Goal: Task Accomplishment & Management: Manage account settings

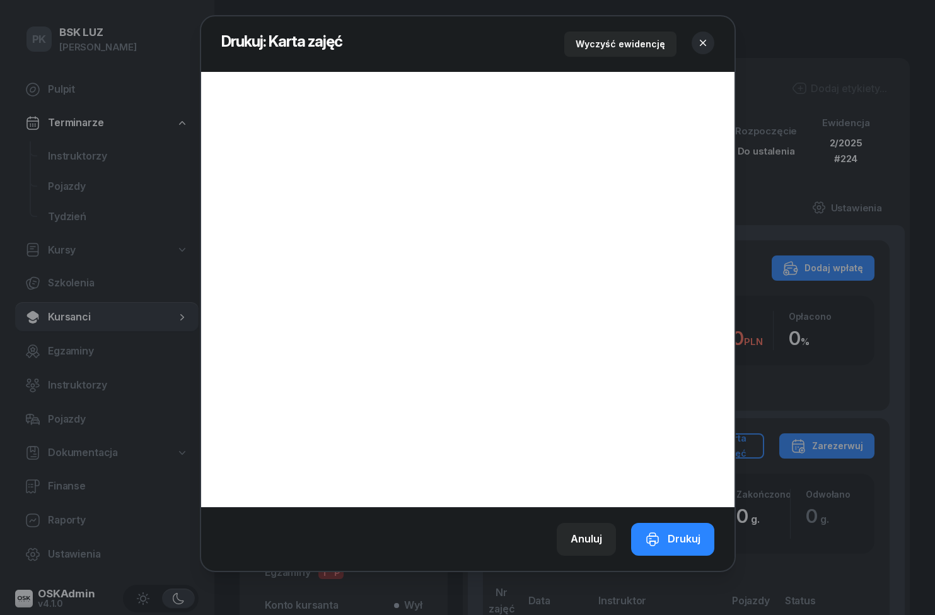
scroll to position [5, 0]
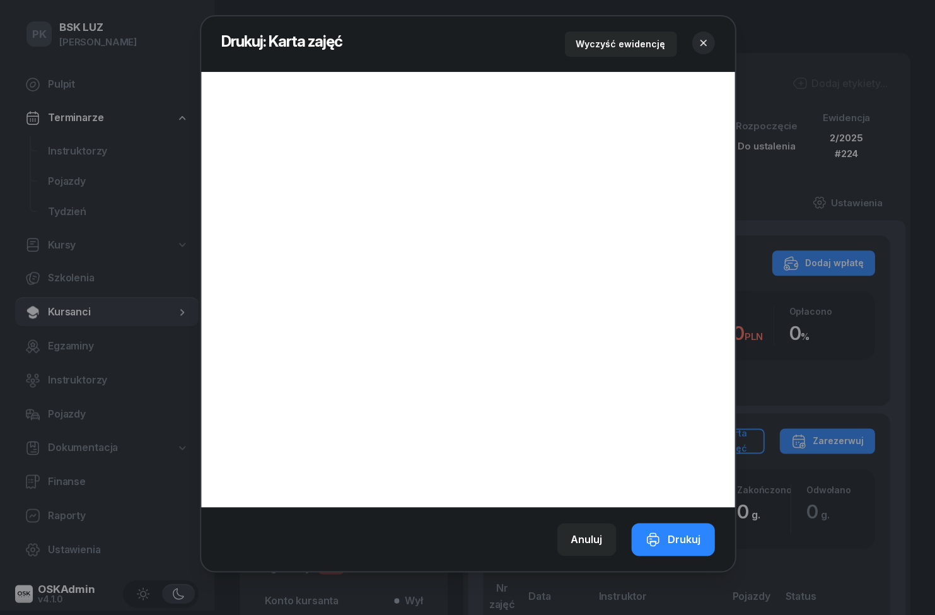
click at [711, 43] on button "button" at bounding box center [702, 43] width 23 height 23
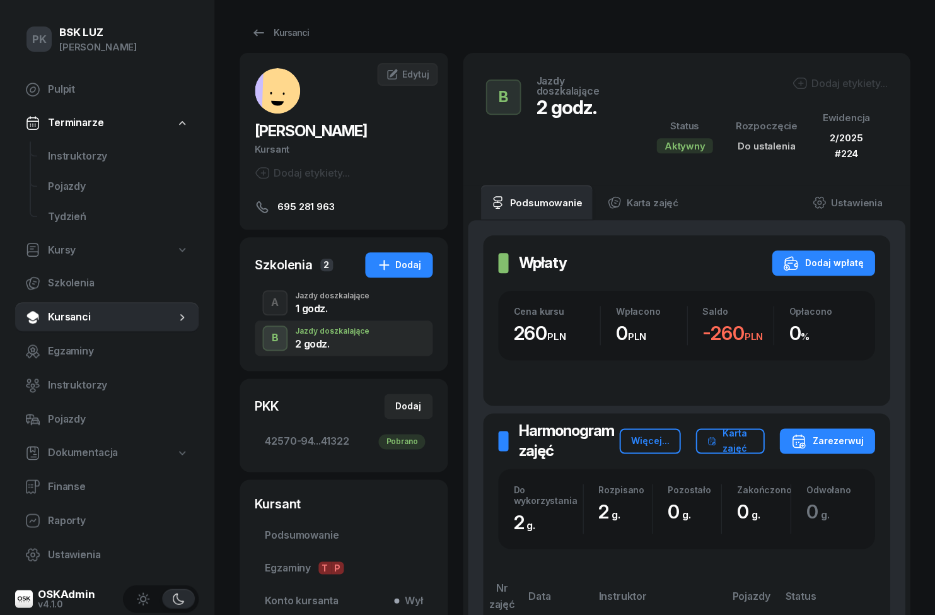
click at [56, 165] on link "Instruktorzy" at bounding box center [118, 156] width 161 height 30
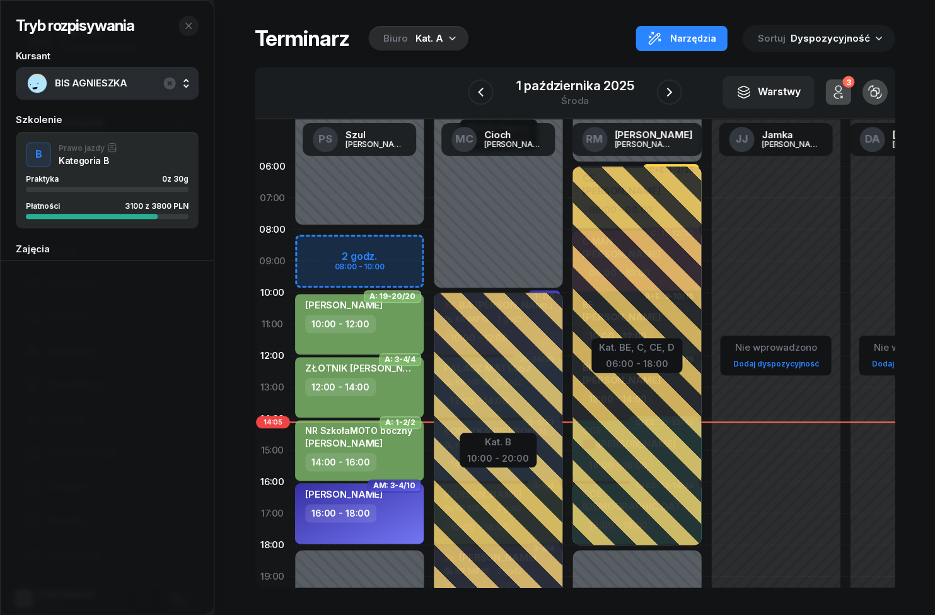
click at [349, 448] on div "NR SzkołaMOTO boczny [PERSON_NAME]" at bounding box center [358, 439] width 107 height 28
select select "14"
select select "16"
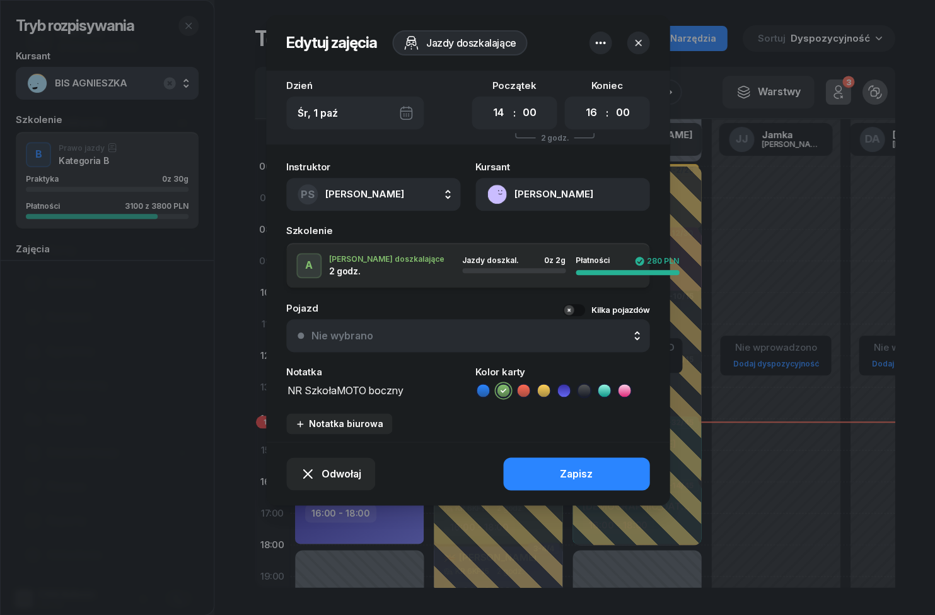
click at [579, 199] on button "[PERSON_NAME]" at bounding box center [562, 194] width 174 height 33
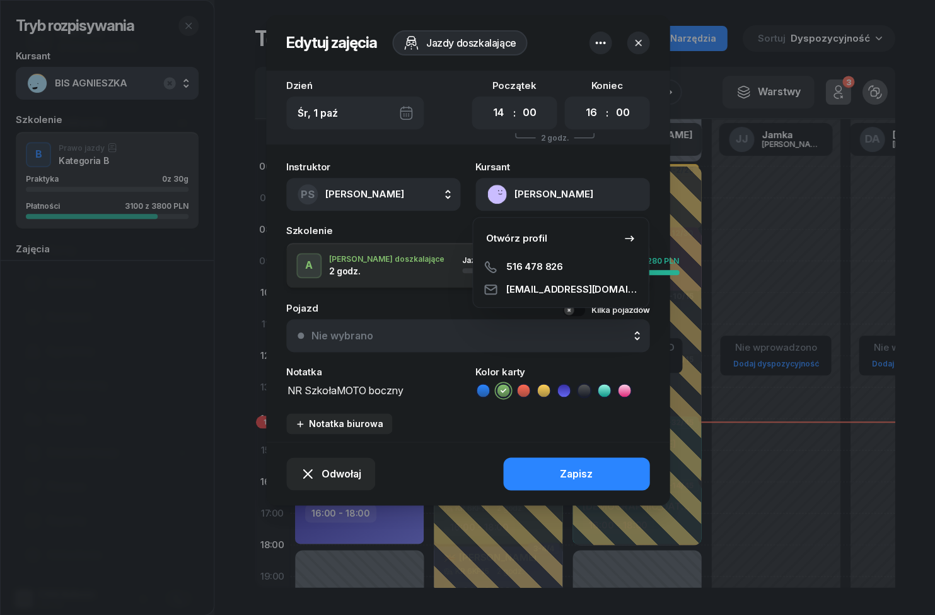
click at [581, 245] on link "Otwórz profil" at bounding box center [560, 238] width 165 height 32
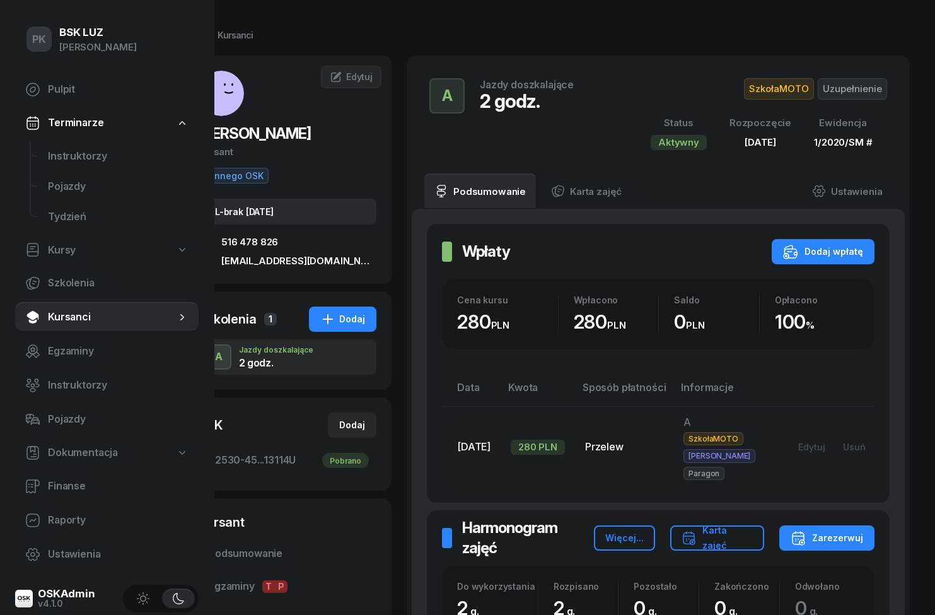
scroll to position [0, 81]
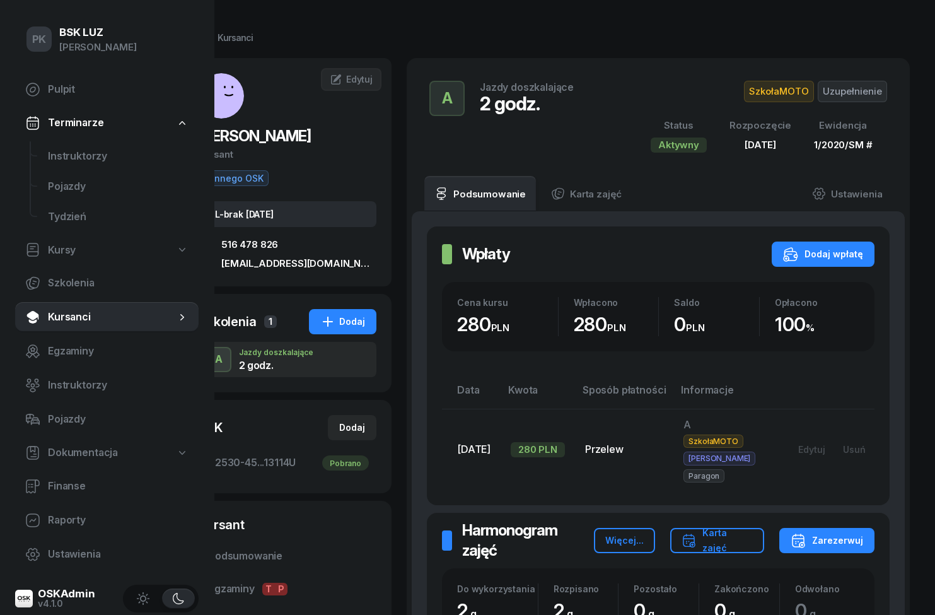
click at [857, 207] on link "Ustawienia" at bounding box center [847, 193] width 90 height 35
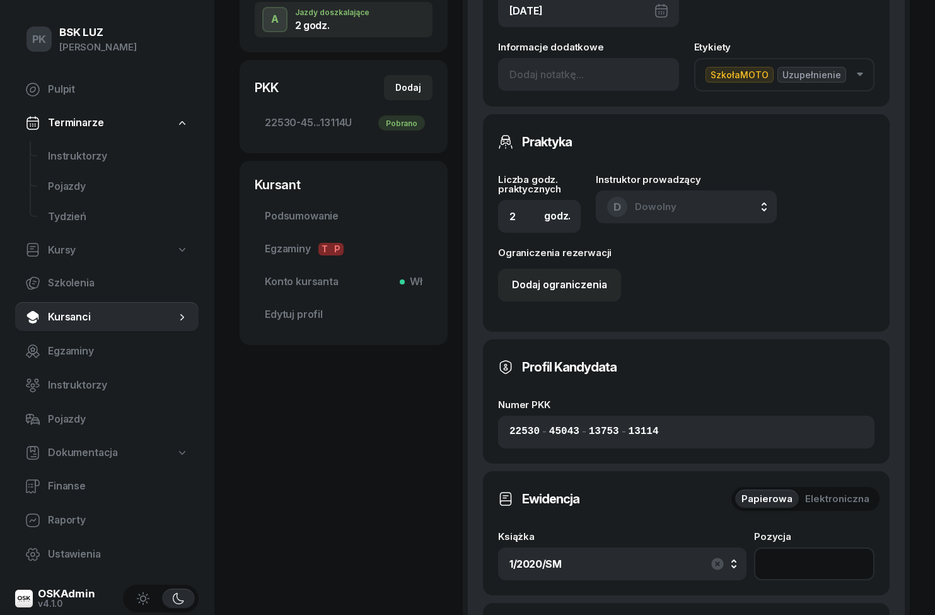
click at [806, 562] on input "number" at bounding box center [814, 563] width 120 height 33
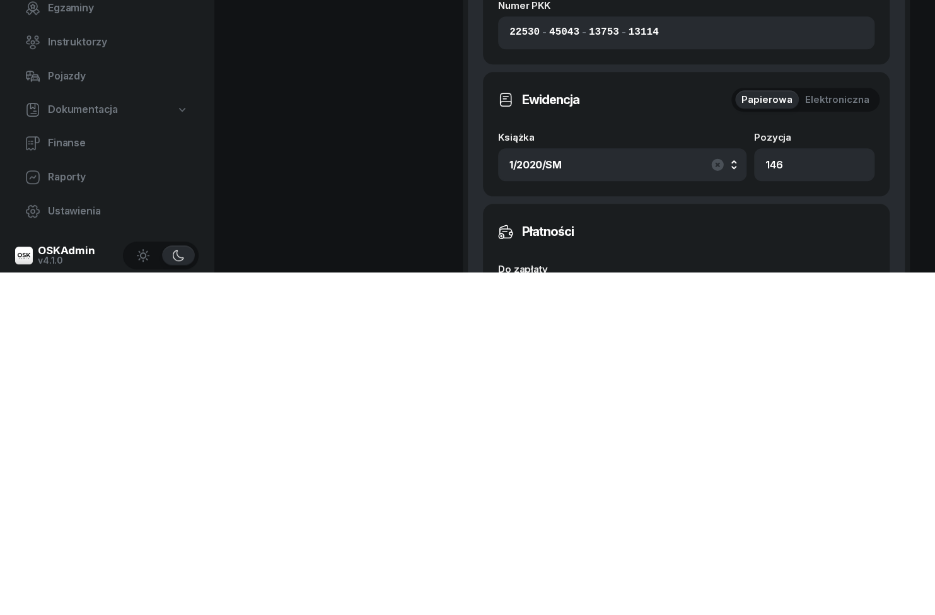
scroll to position [739, 0]
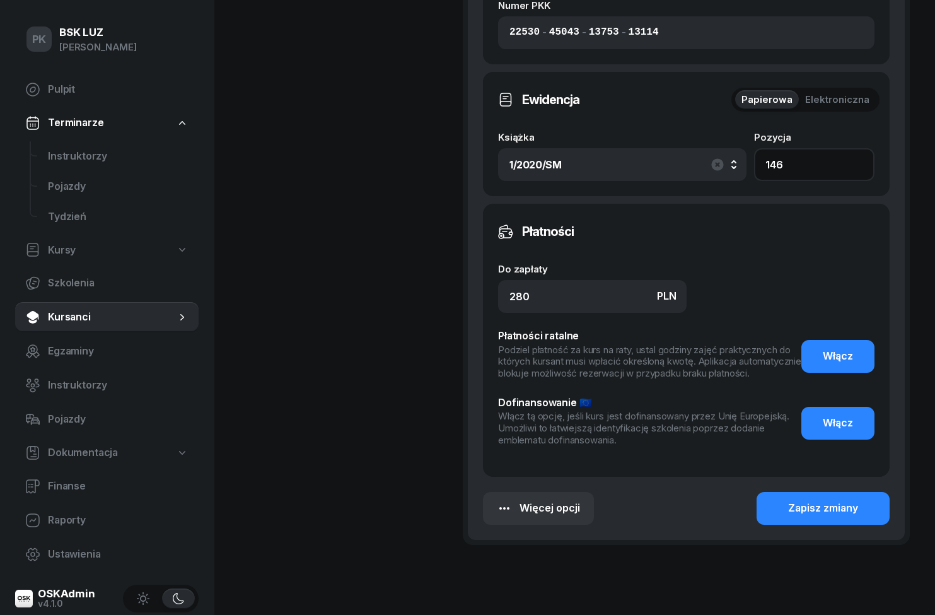
type input "146"
click at [854, 514] on div "Zapisz zmiany" at bounding box center [823, 508] width 70 height 16
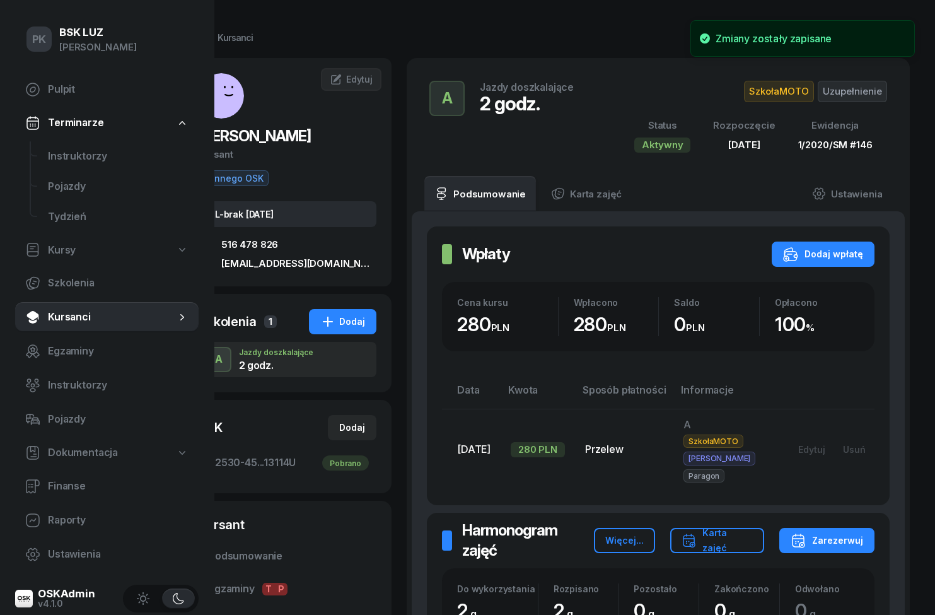
scroll to position [0, 81]
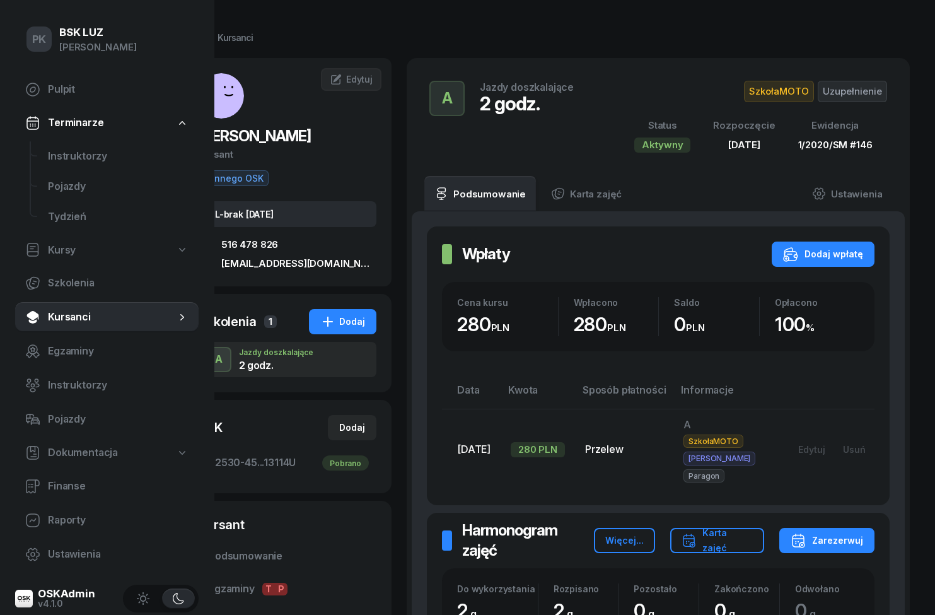
click at [61, 154] on span "Instruktorzy" at bounding box center [118, 156] width 141 height 16
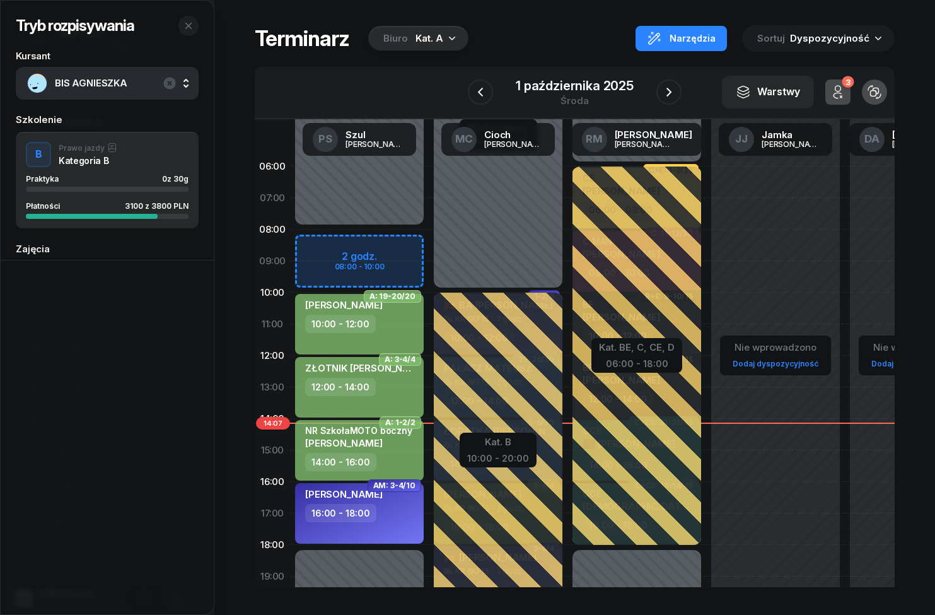
click at [836, 104] on button "3" at bounding box center [837, 91] width 25 height 25
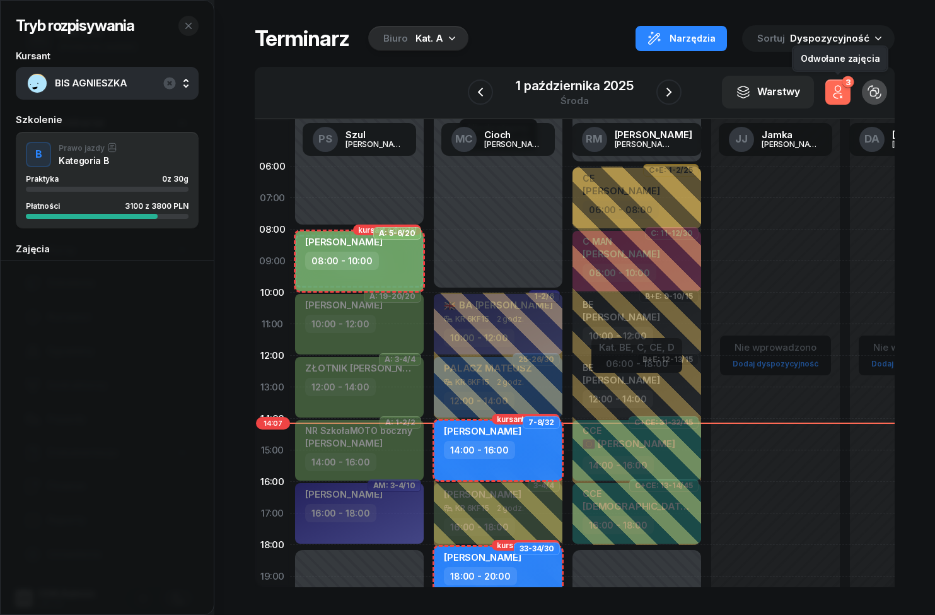
click at [847, 98] on button "3" at bounding box center [837, 91] width 25 height 25
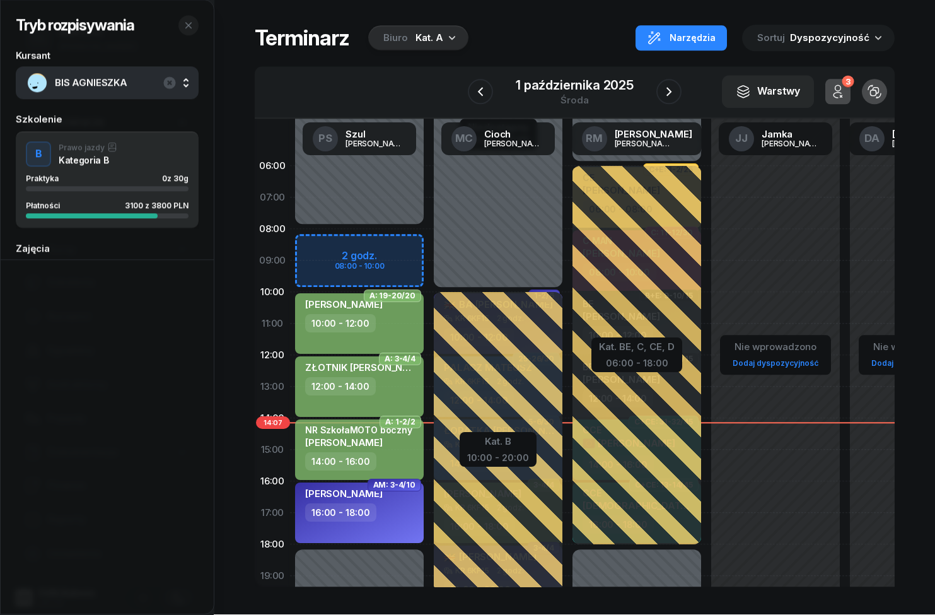
scroll to position [0, 64]
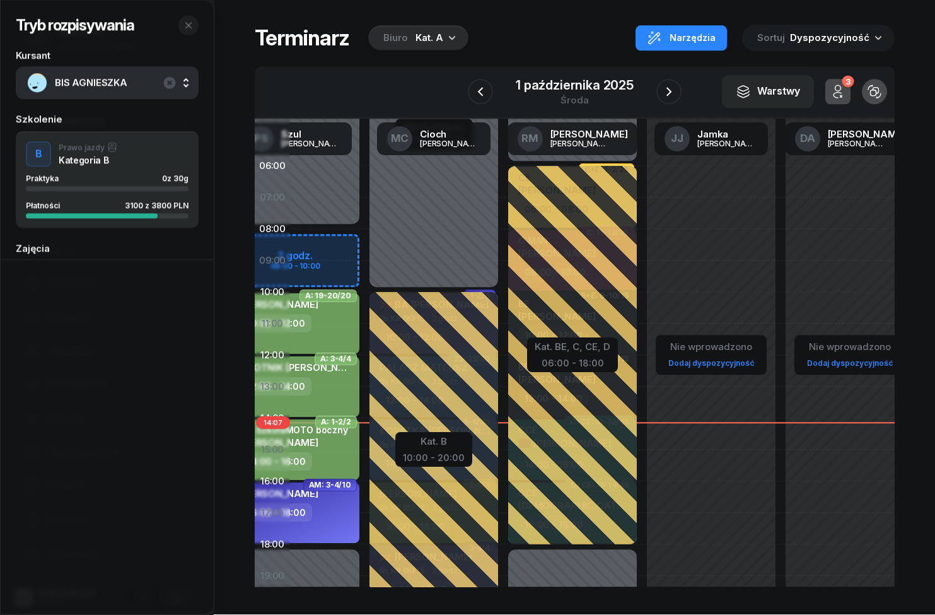
click at [676, 90] on button "button" at bounding box center [668, 91] width 25 height 25
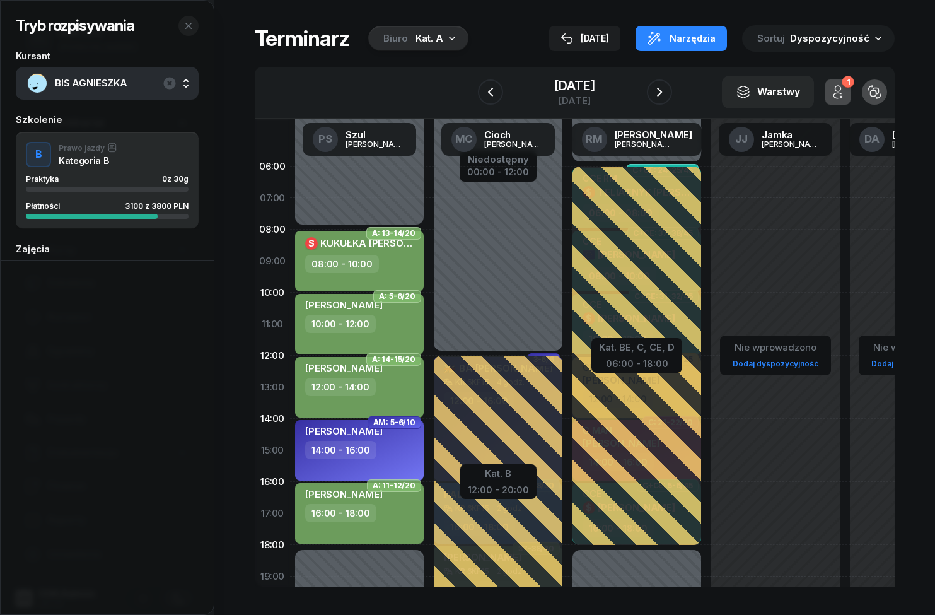
click at [352, 238] on span "KUKUŁKA [PERSON_NAME]" at bounding box center [383, 243] width 126 height 12
select select "08"
select select "10"
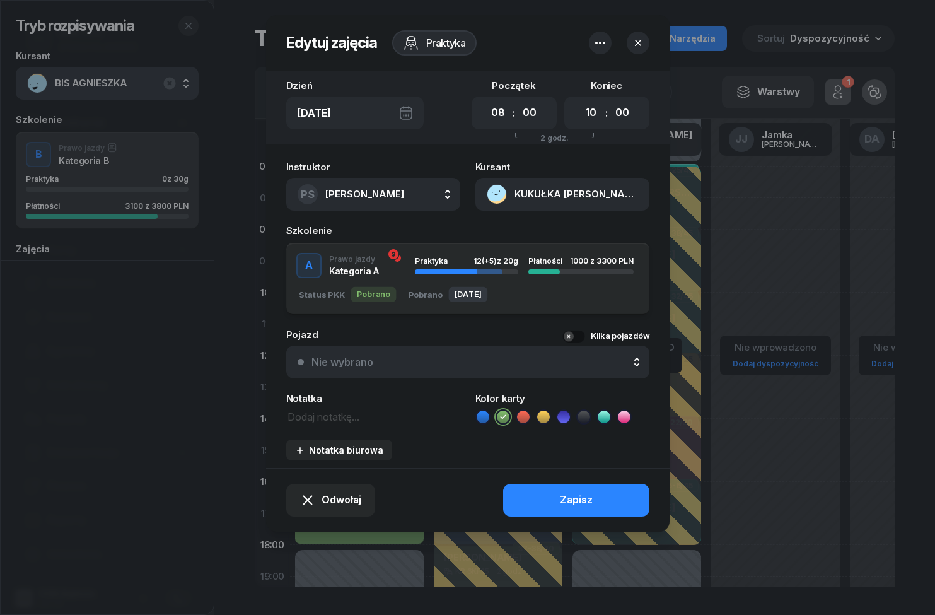
click at [579, 275] on div "A Prawo jazdy Kategoria A Praktyka 12 (+5) z 20g Płatności 1000 z 3300 PLN Stat…" at bounding box center [467, 279] width 363 height 72
click at [597, 205] on button "KUKUŁKA [PERSON_NAME]" at bounding box center [562, 194] width 174 height 33
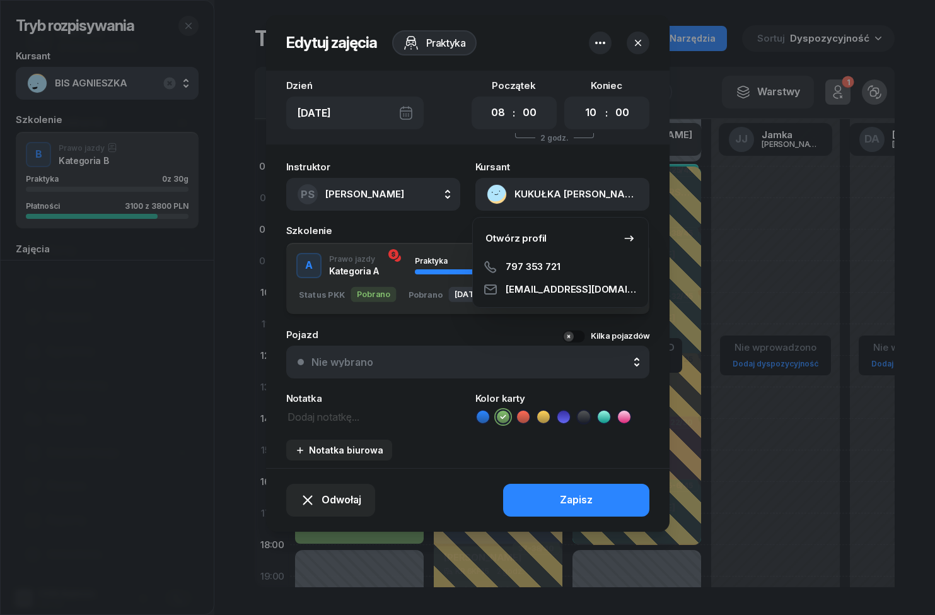
click at [589, 245] on link "Otwórz profil" at bounding box center [560, 238] width 165 height 32
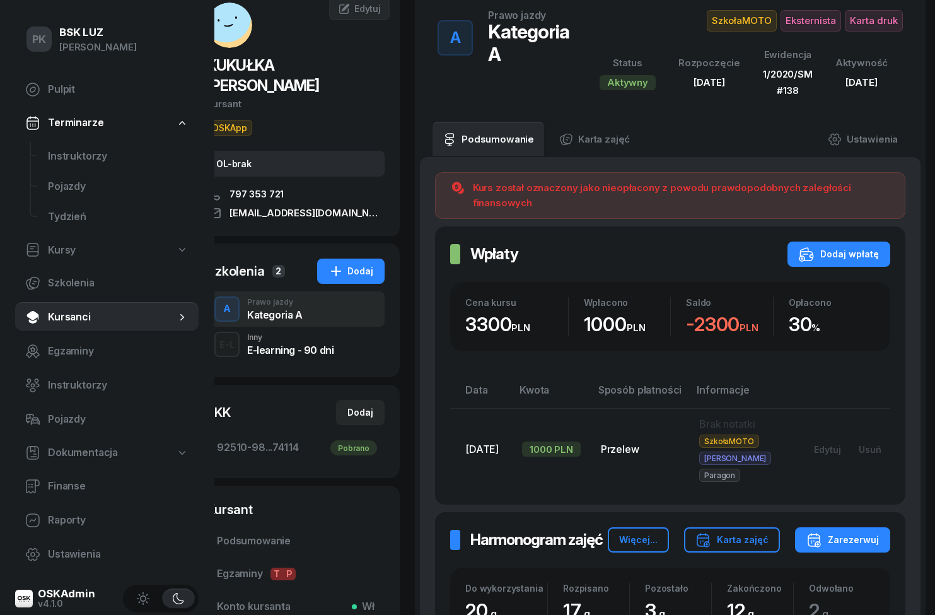
scroll to position [71, 0]
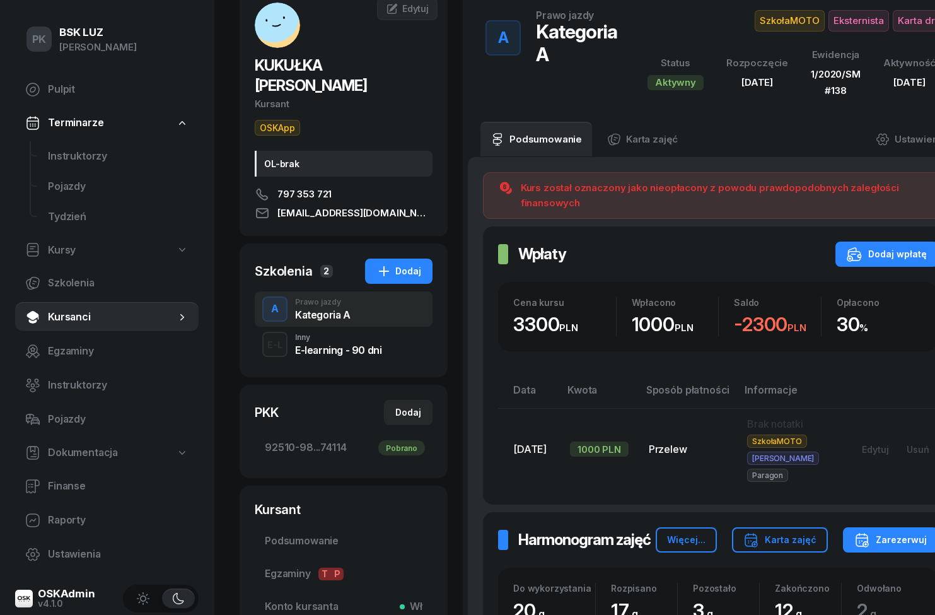
click at [56, 152] on span "Instruktorzy" at bounding box center [118, 156] width 141 height 16
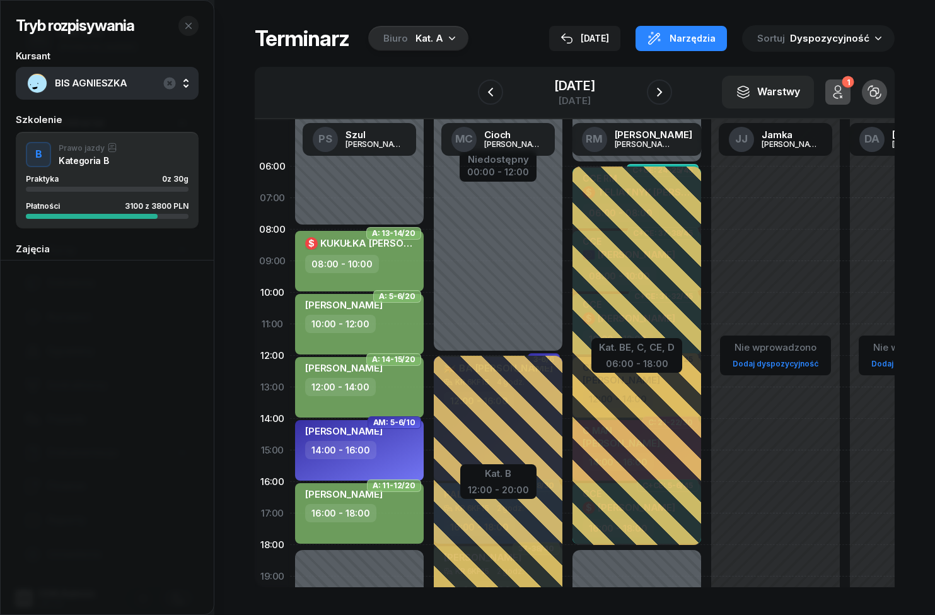
click at [176, 18] on div "Tryb rozpisywania" at bounding box center [107, 26] width 183 height 20
click at [175, 23] on div "Tryb rozpisywania" at bounding box center [107, 26] width 183 height 20
click at [182, 30] on button "button" at bounding box center [188, 26] width 20 height 20
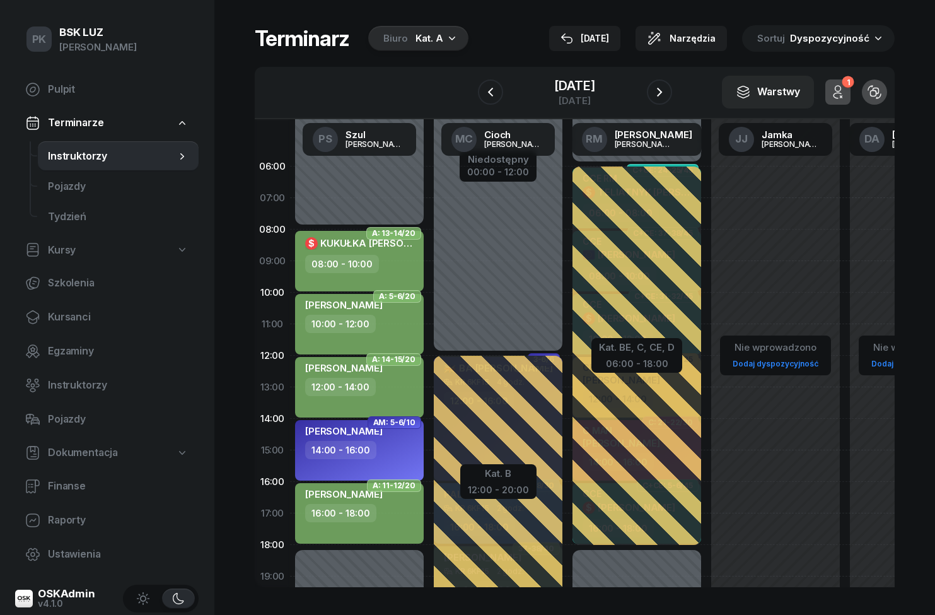
click at [422, 33] on div "Kat. A" at bounding box center [429, 38] width 28 height 15
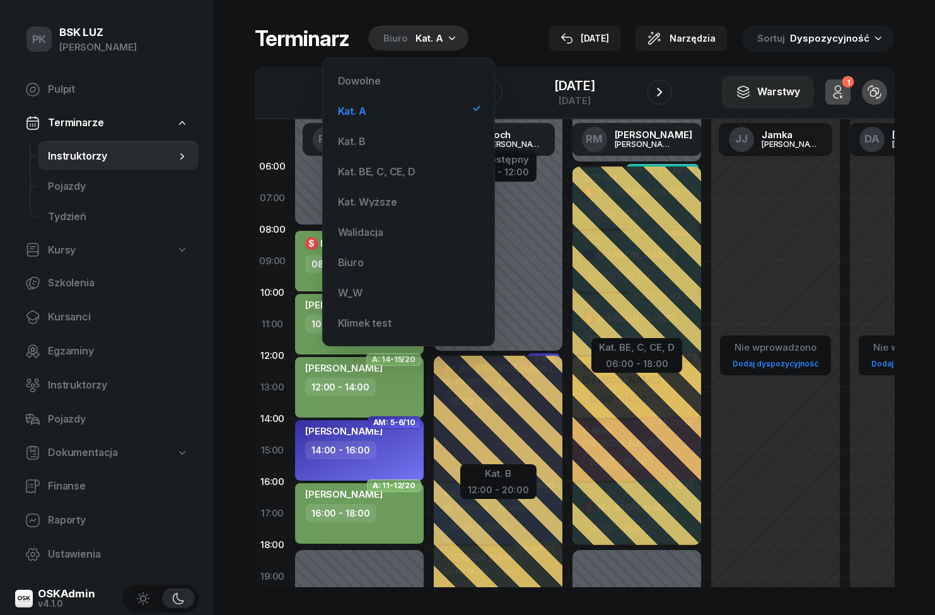
click at [352, 138] on div "Kat. B" at bounding box center [352, 141] width 28 height 10
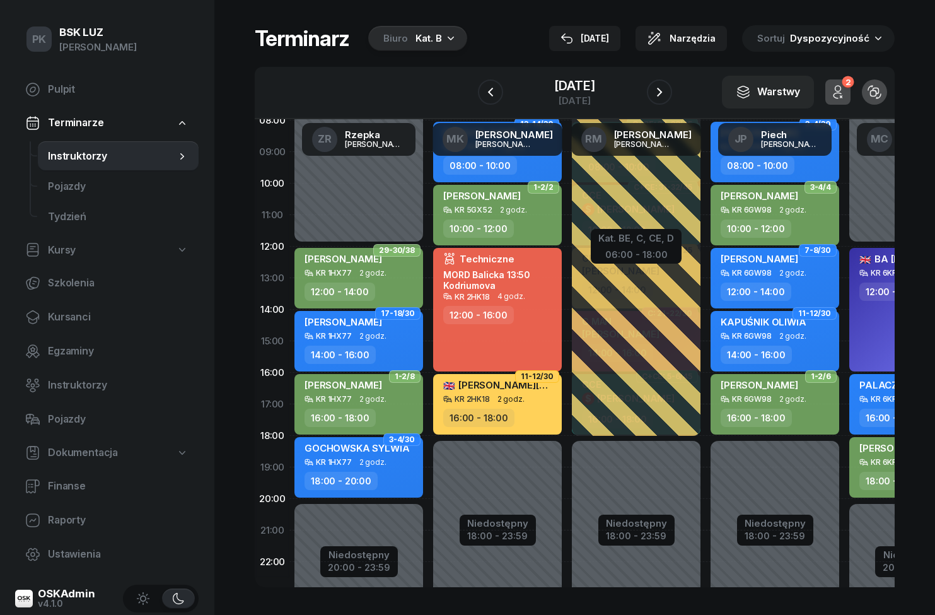
scroll to position [109, 0]
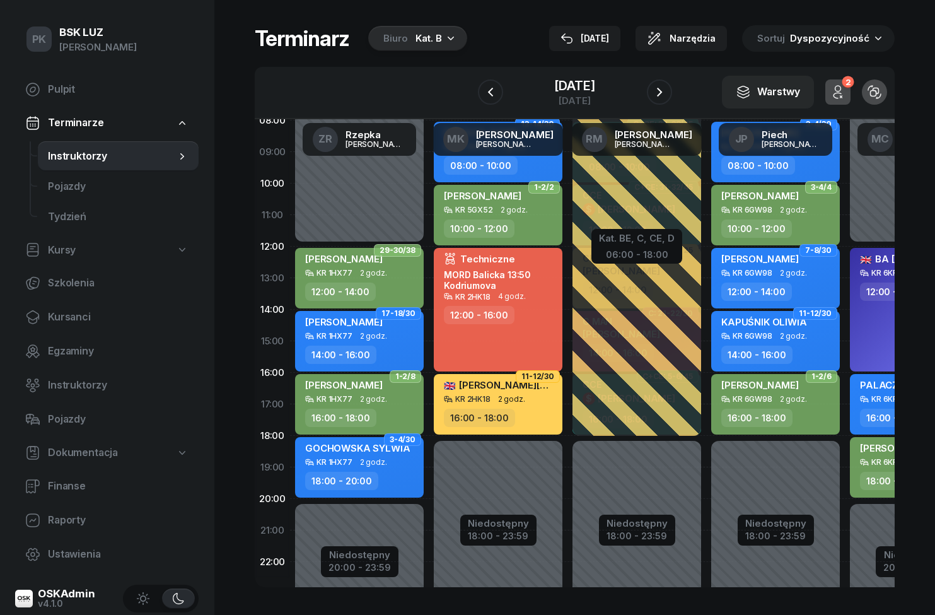
click at [437, 40] on div "Kat. B" at bounding box center [428, 38] width 26 height 15
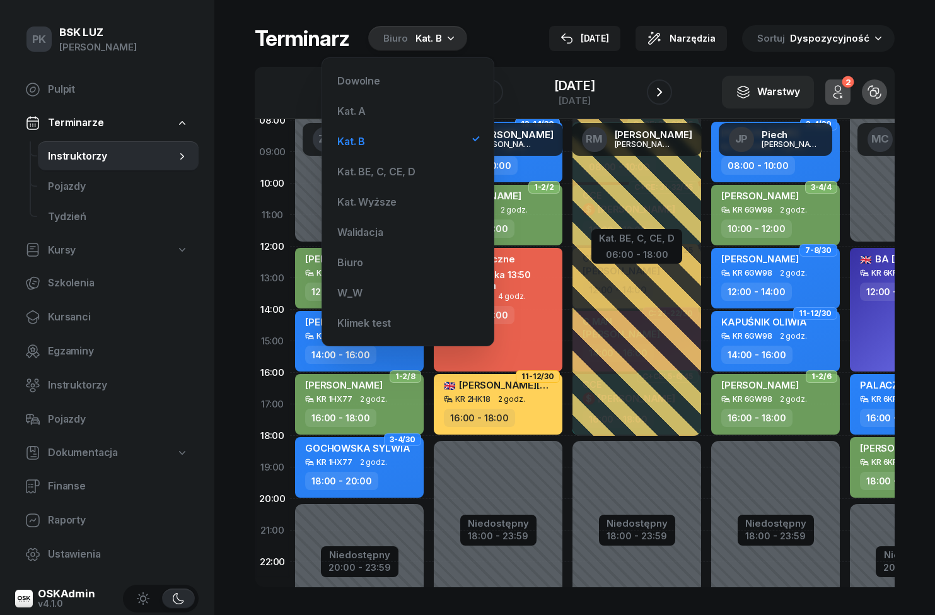
click at [413, 169] on div "Kat. BE, C, CE, D" at bounding box center [376, 171] width 78 height 10
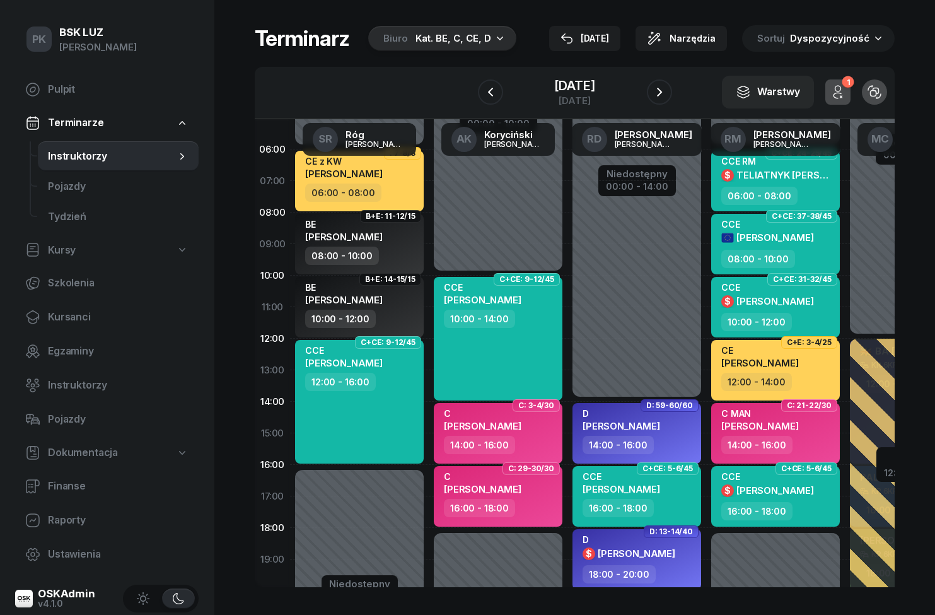
scroll to position [10, 0]
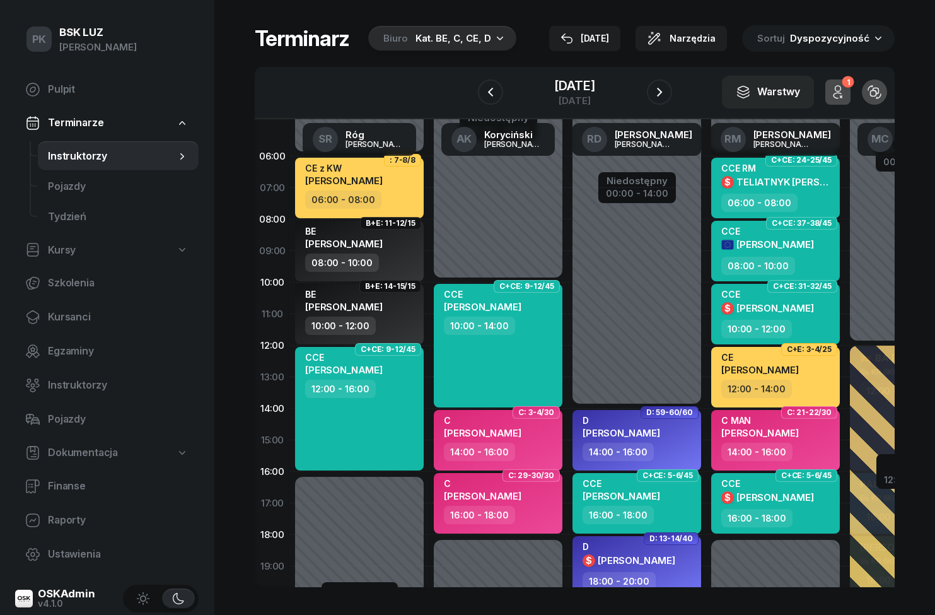
click at [667, 94] on icon "button" at bounding box center [659, 91] width 15 height 15
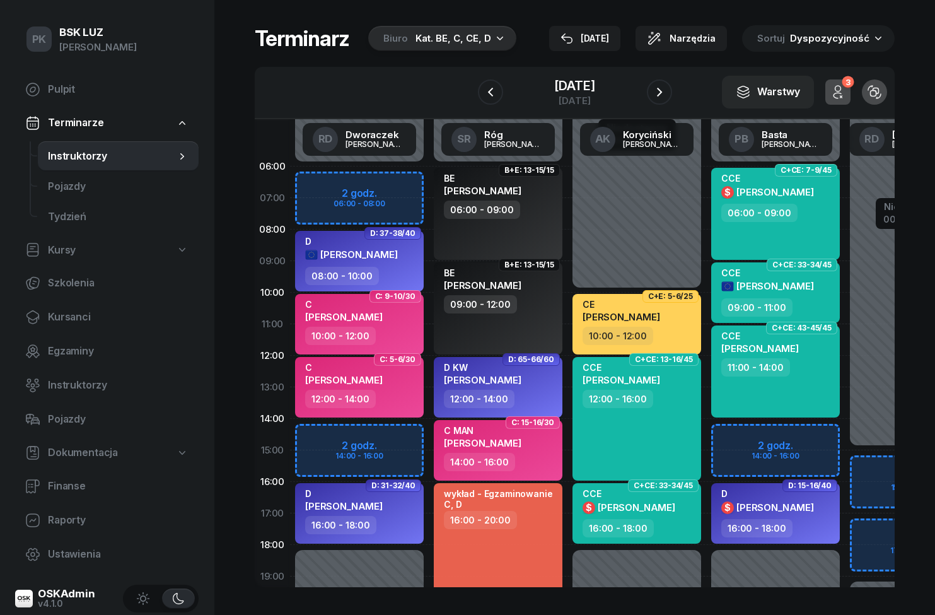
click at [478, 48] on div "Biuro Kat. BE, C, CE, D" at bounding box center [442, 38] width 148 height 25
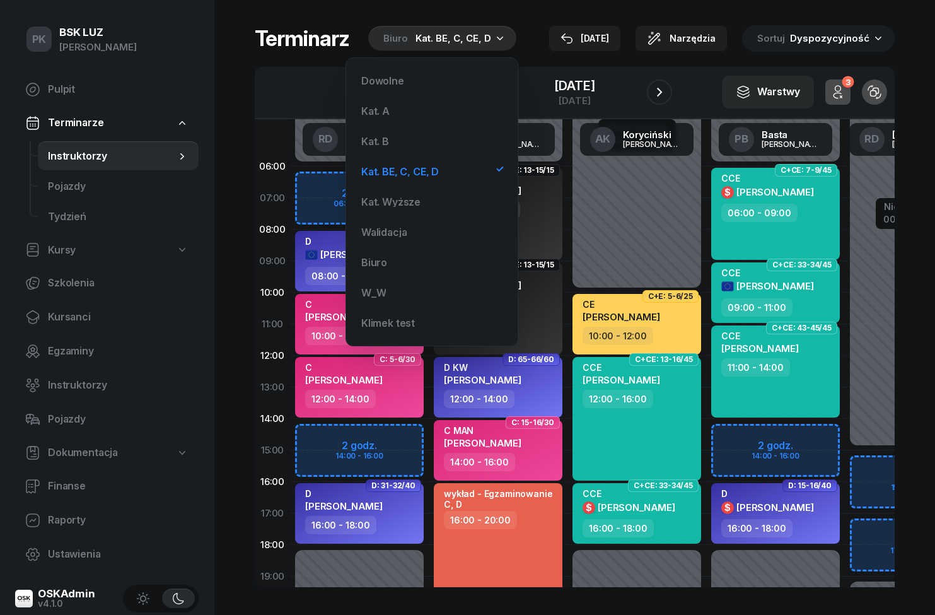
click at [401, 111] on div "Kat. A" at bounding box center [431, 110] width 151 height 25
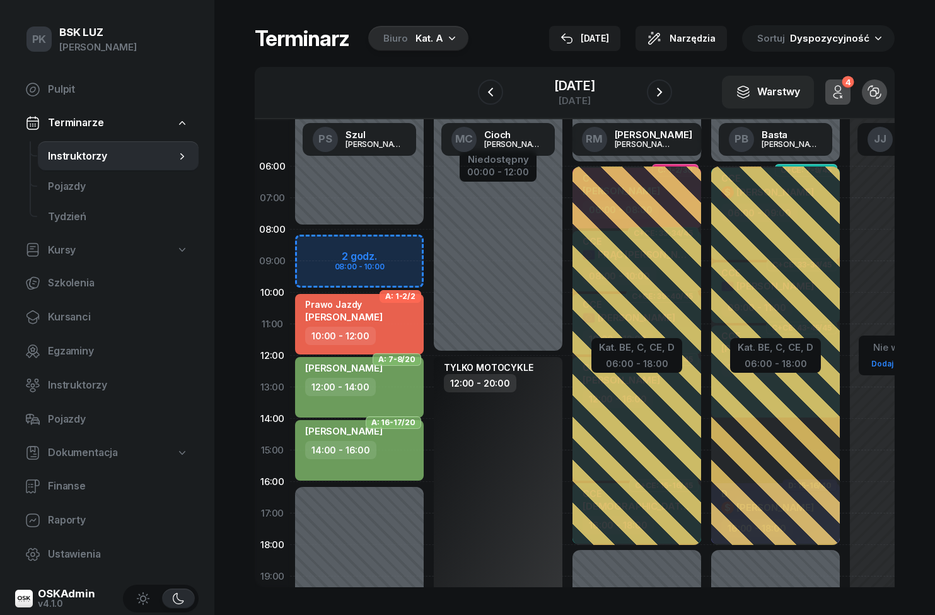
click at [483, 89] on icon "button" at bounding box center [490, 91] width 15 height 15
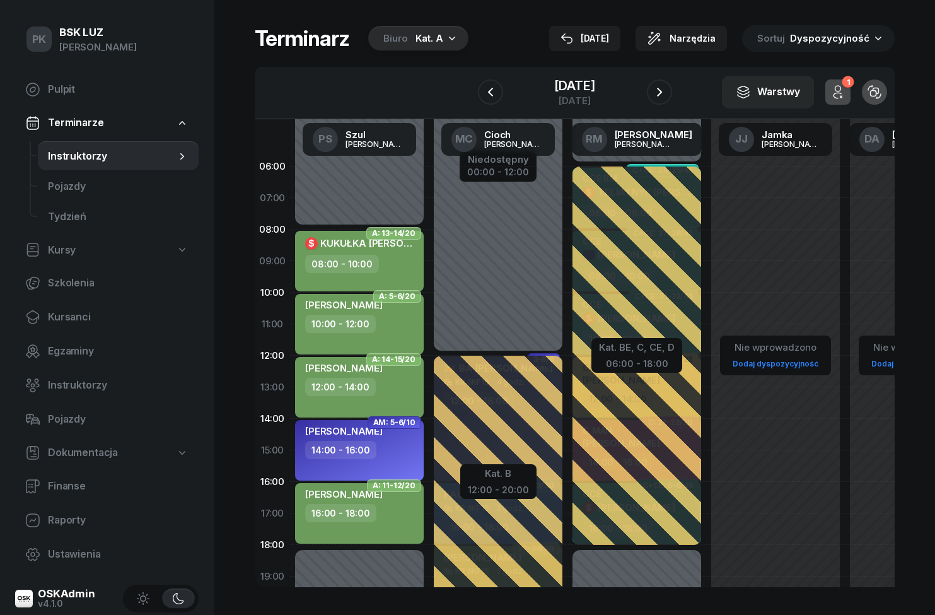
click at [667, 97] on icon "button" at bounding box center [659, 91] width 15 height 15
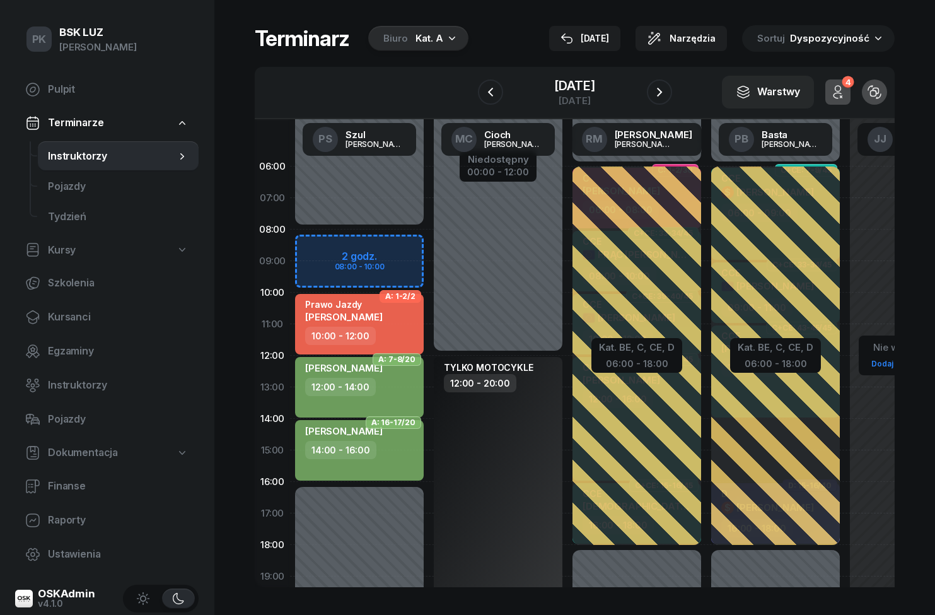
click at [671, 102] on button "button" at bounding box center [659, 91] width 25 height 25
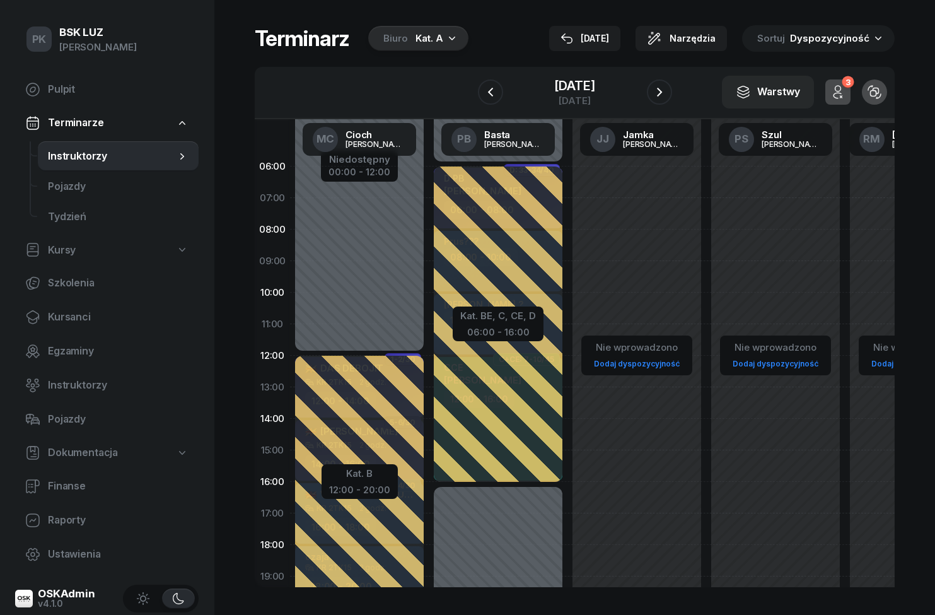
click at [672, 99] on button "button" at bounding box center [659, 91] width 25 height 25
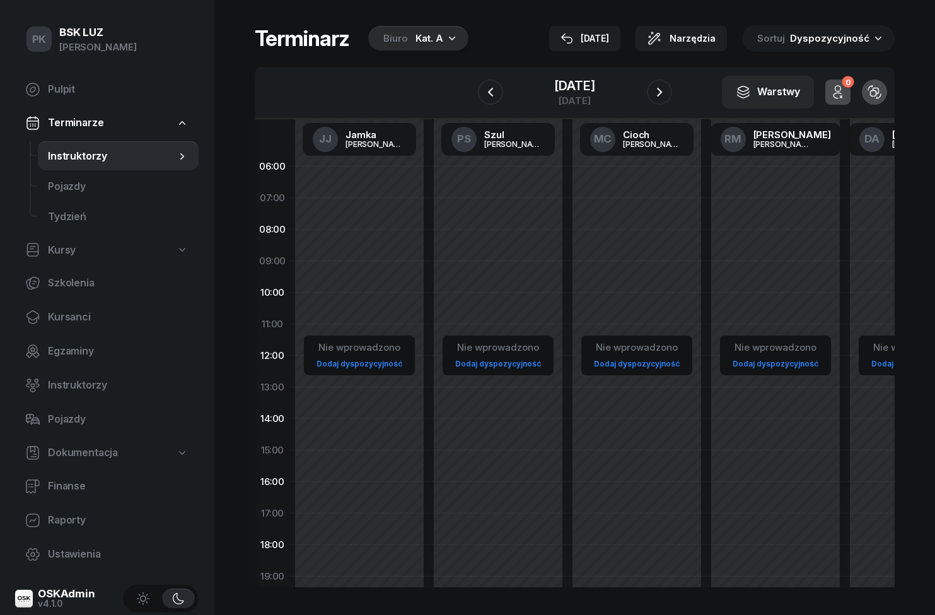
click at [667, 98] on icon "button" at bounding box center [659, 91] width 15 height 15
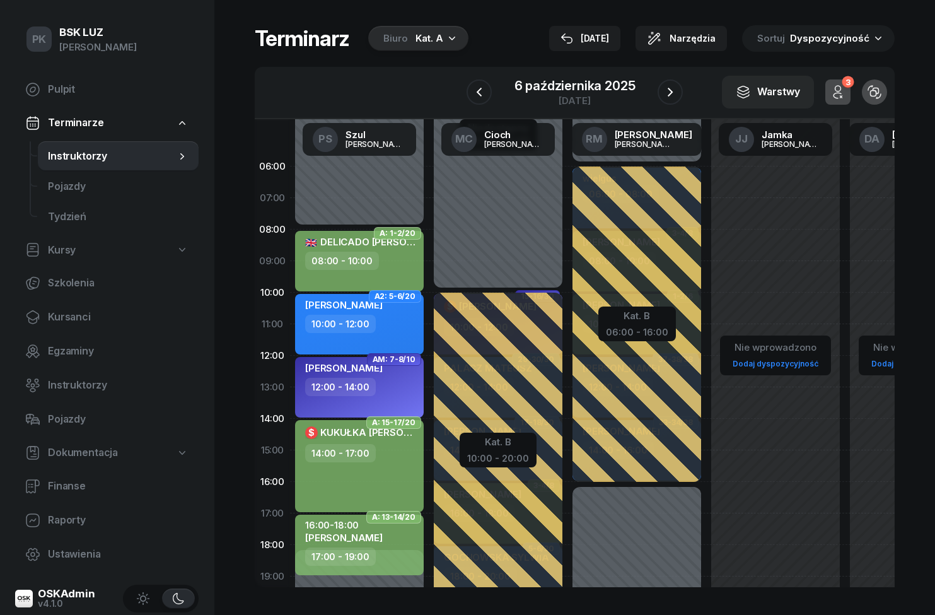
click at [483, 94] on icon "button" at bounding box center [478, 91] width 15 height 15
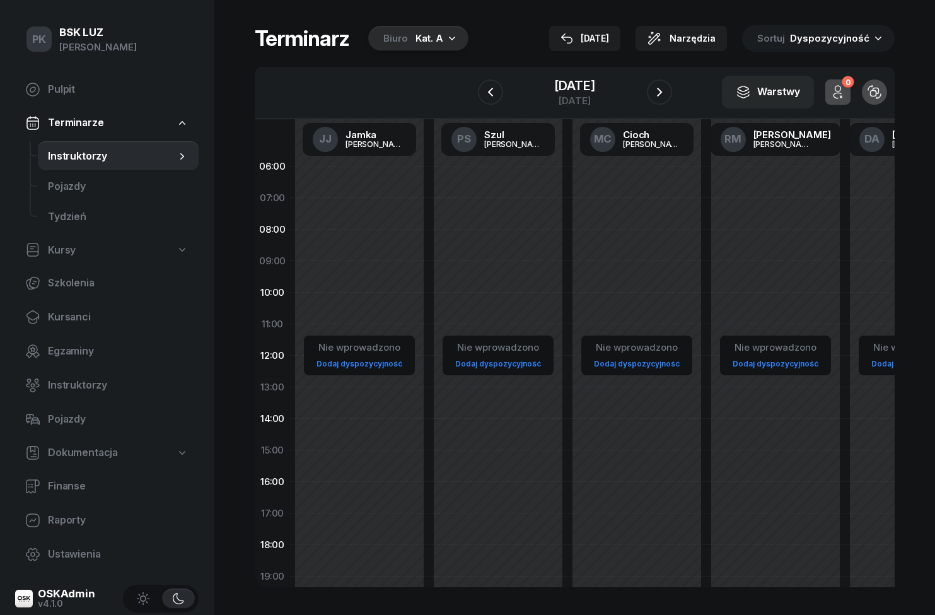
click at [483, 99] on icon "button" at bounding box center [490, 91] width 15 height 15
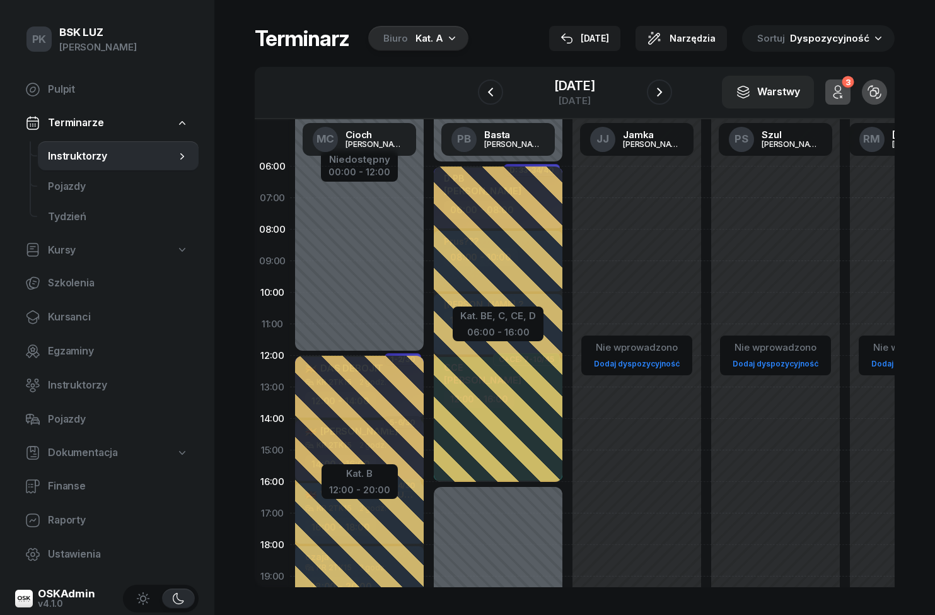
click at [58, 88] on span "Pulpit" at bounding box center [118, 89] width 141 height 16
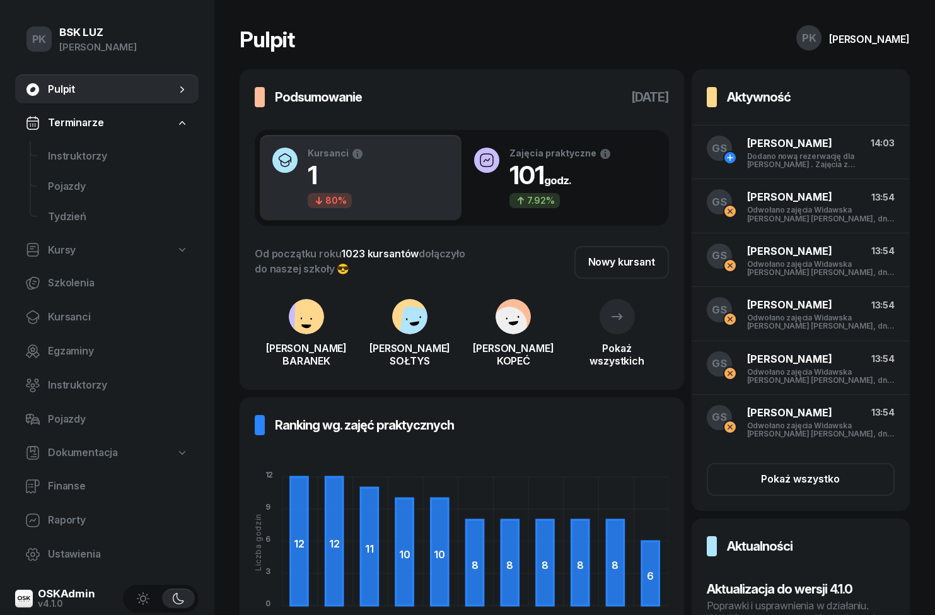
click at [59, 129] on span "Terminarze" at bounding box center [75, 123] width 55 height 16
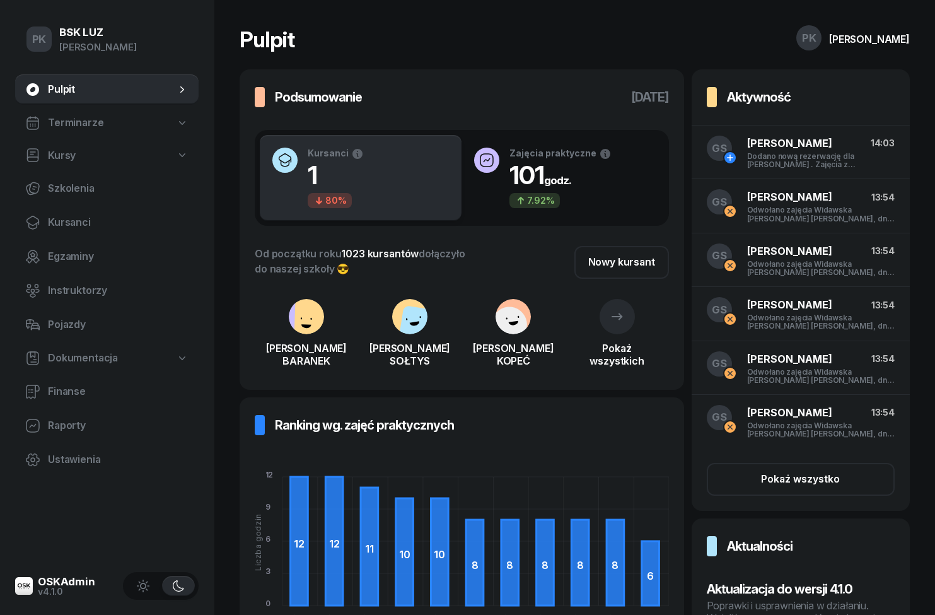
click at [60, 161] on span "Kursy" at bounding box center [62, 155] width 28 height 16
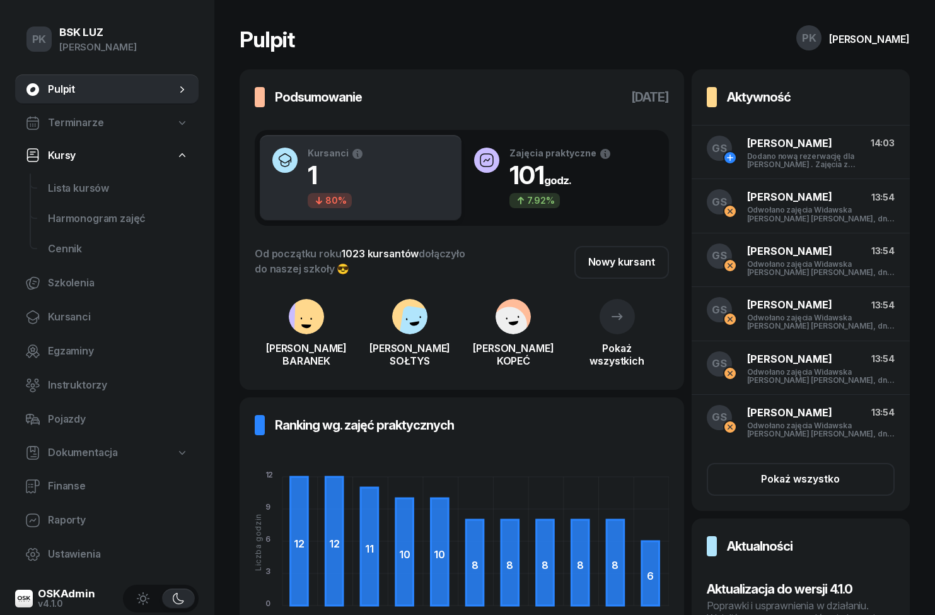
select select
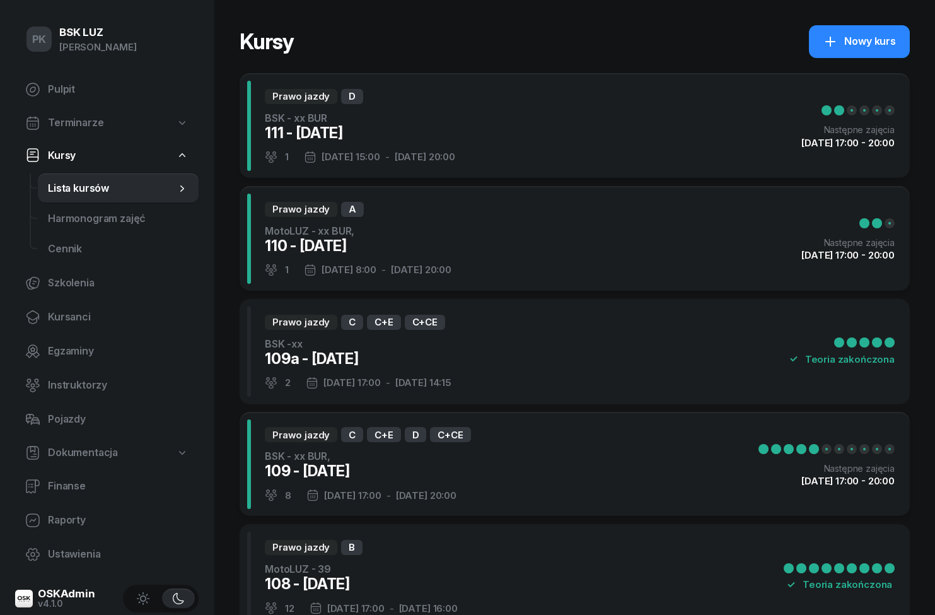
click at [56, 93] on span "Pulpit" at bounding box center [118, 89] width 141 height 16
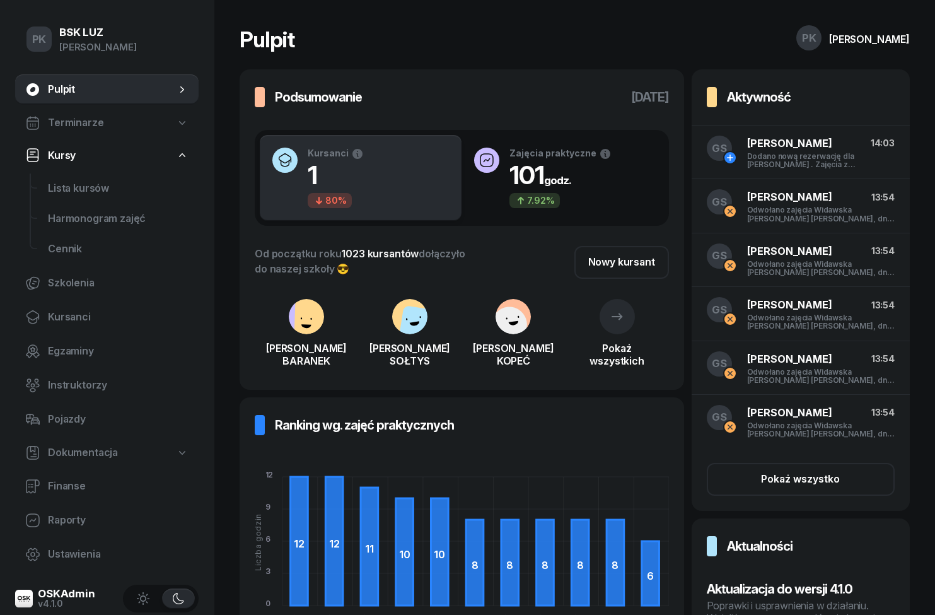
click at [66, 132] on link "Terminarze" at bounding box center [106, 122] width 183 height 29
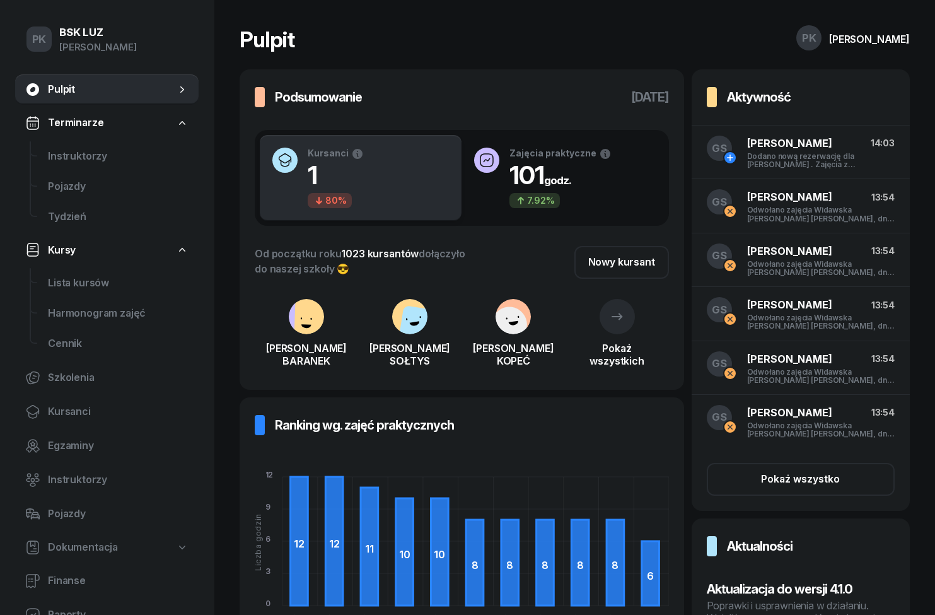
click at [60, 158] on span "Instruktorzy" at bounding box center [118, 156] width 141 height 16
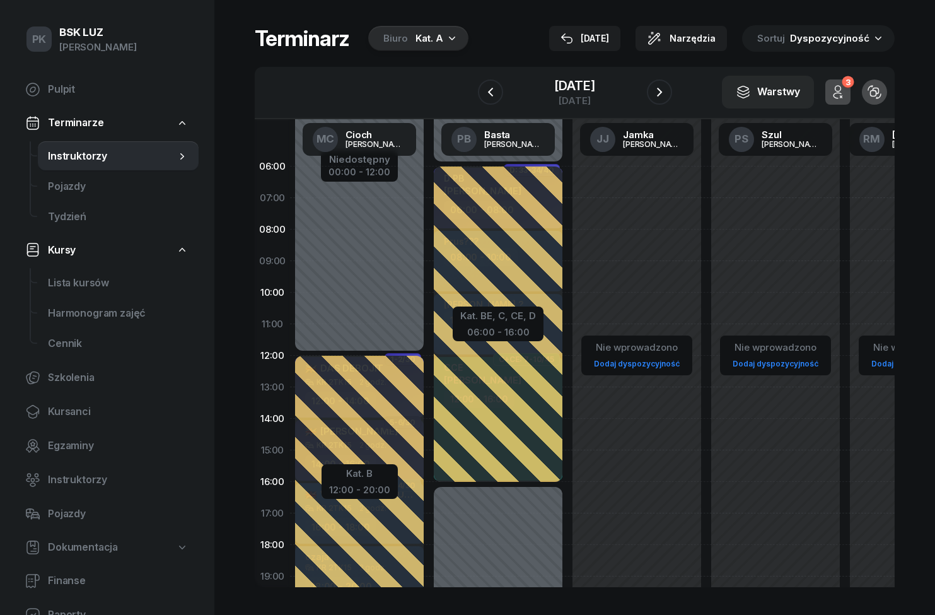
click at [478, 91] on button "button" at bounding box center [490, 91] width 25 height 25
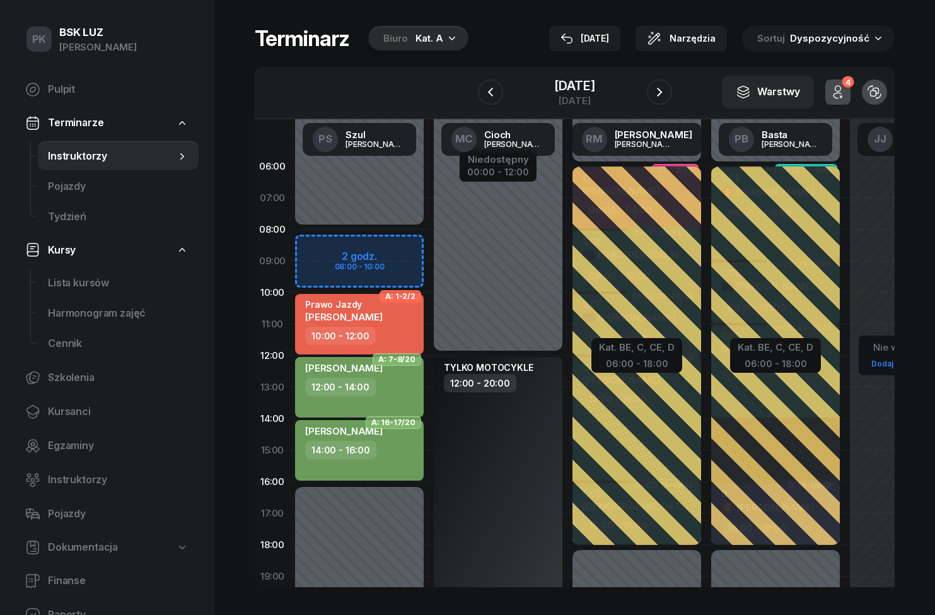
click at [483, 88] on icon "button" at bounding box center [490, 91] width 15 height 15
